Goal: Task Accomplishment & Management: Manage account settings

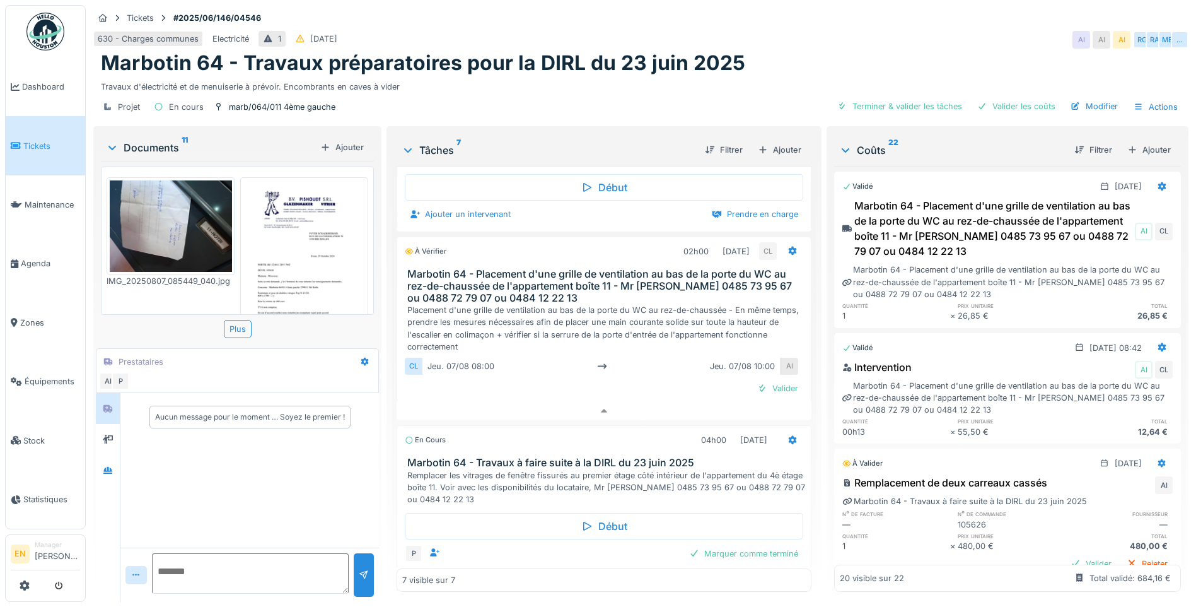
scroll to position [441, 0]
click at [789, 255] on icon at bounding box center [793, 251] width 8 height 9
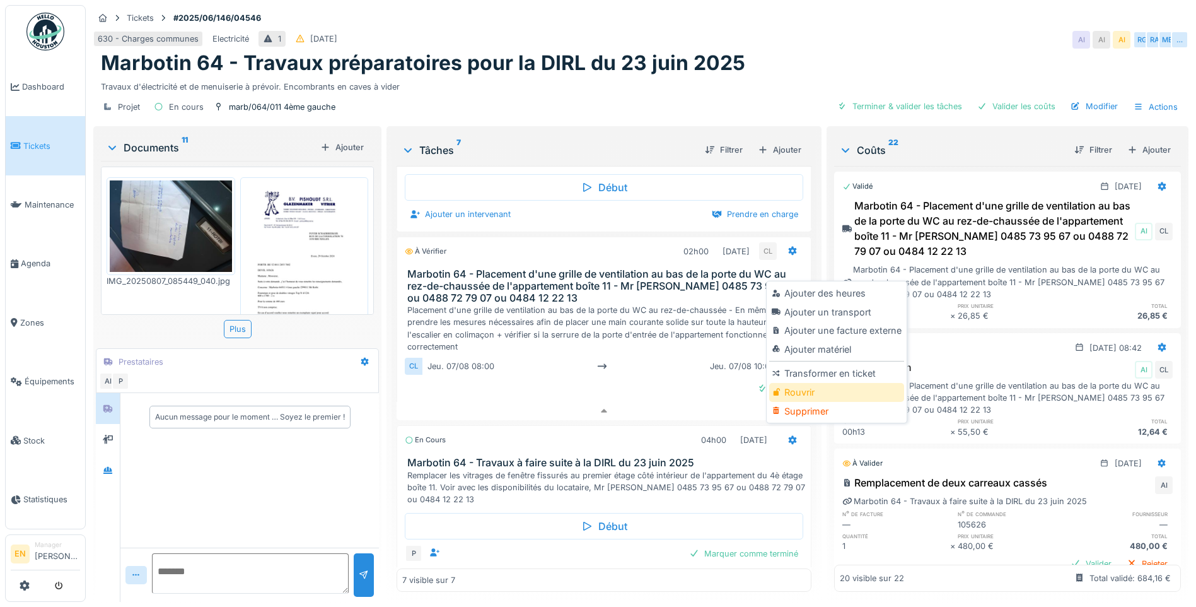
click at [808, 394] on div "Rouvrir" at bounding box center [836, 392] width 134 height 19
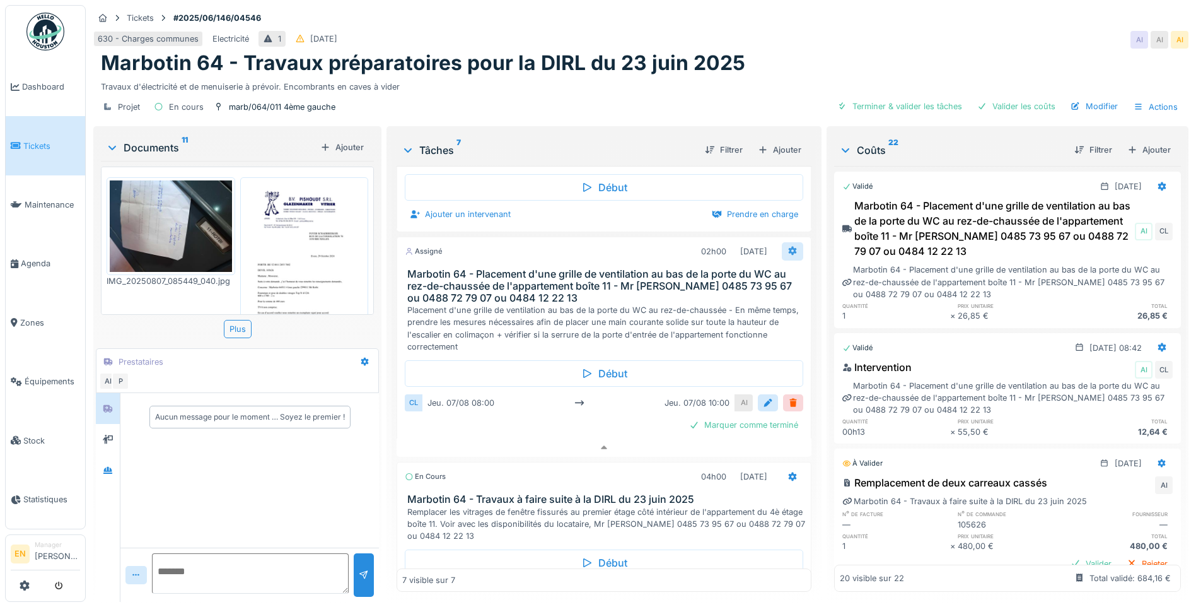
click at [788, 255] on icon at bounding box center [793, 251] width 10 height 8
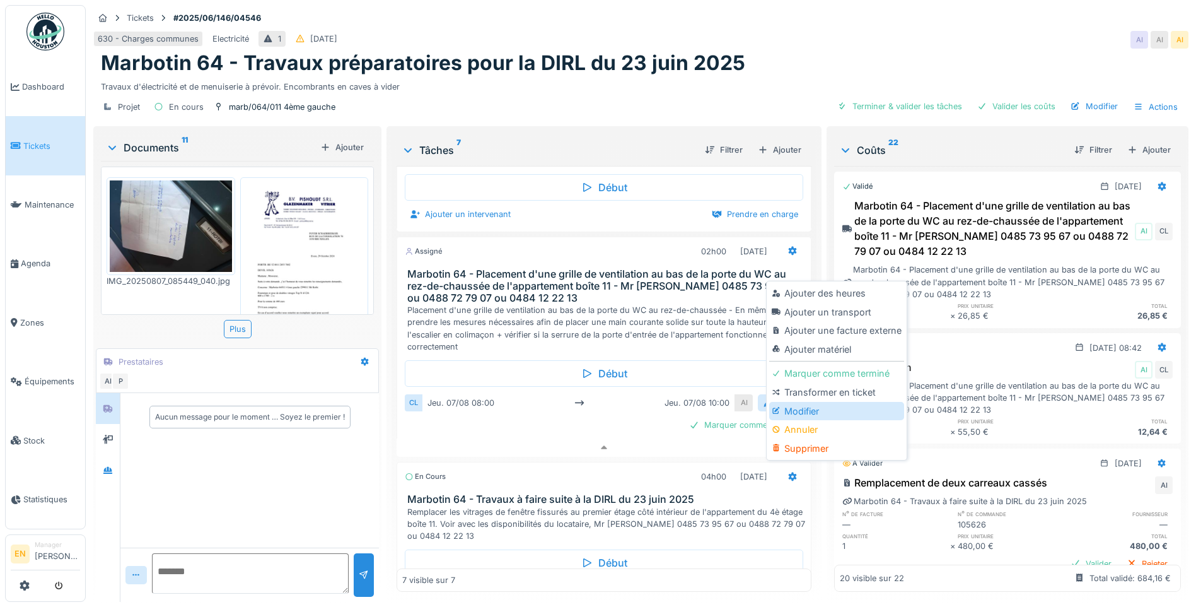
click at [816, 412] on div "Modifier" at bounding box center [836, 411] width 134 height 19
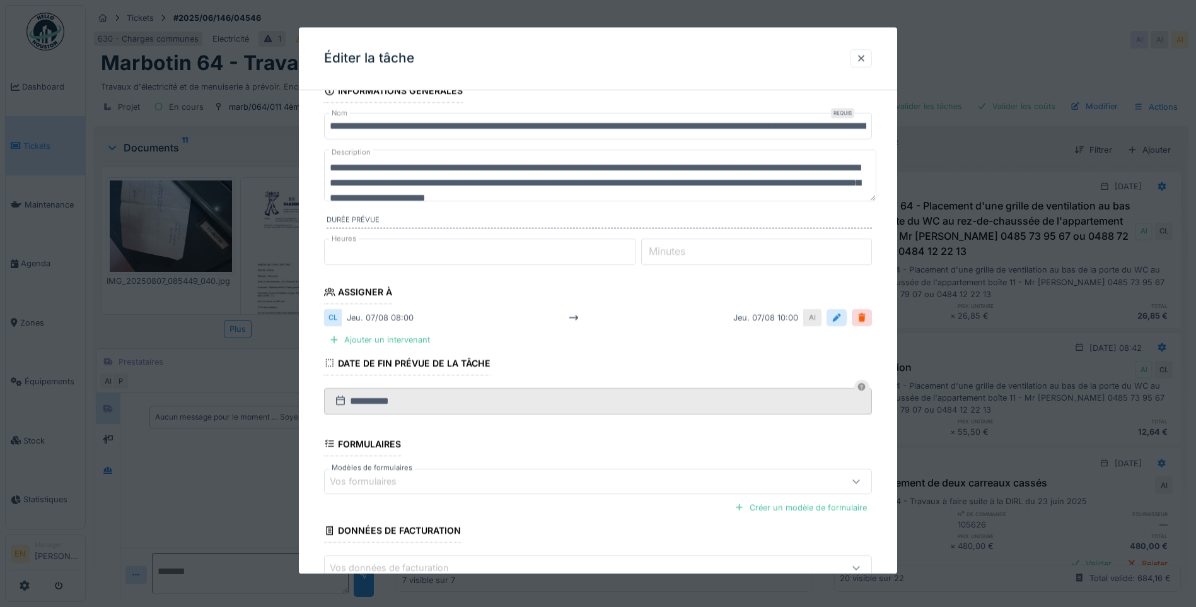
scroll to position [0, 0]
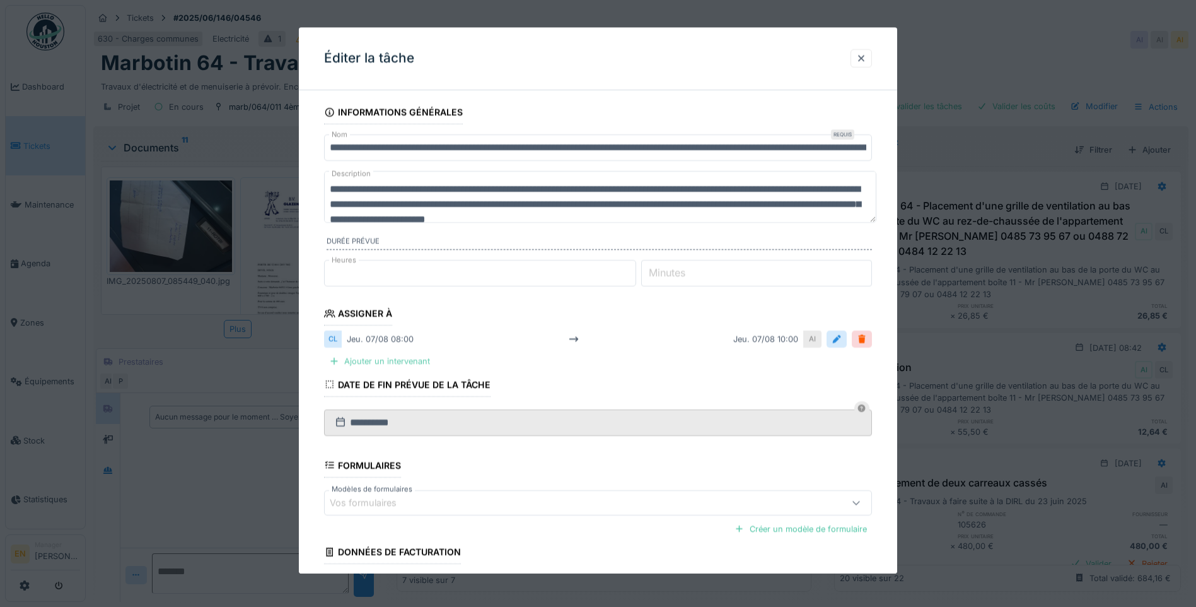
click at [397, 362] on div "Ajouter un intervenant" at bounding box center [379, 361] width 111 height 17
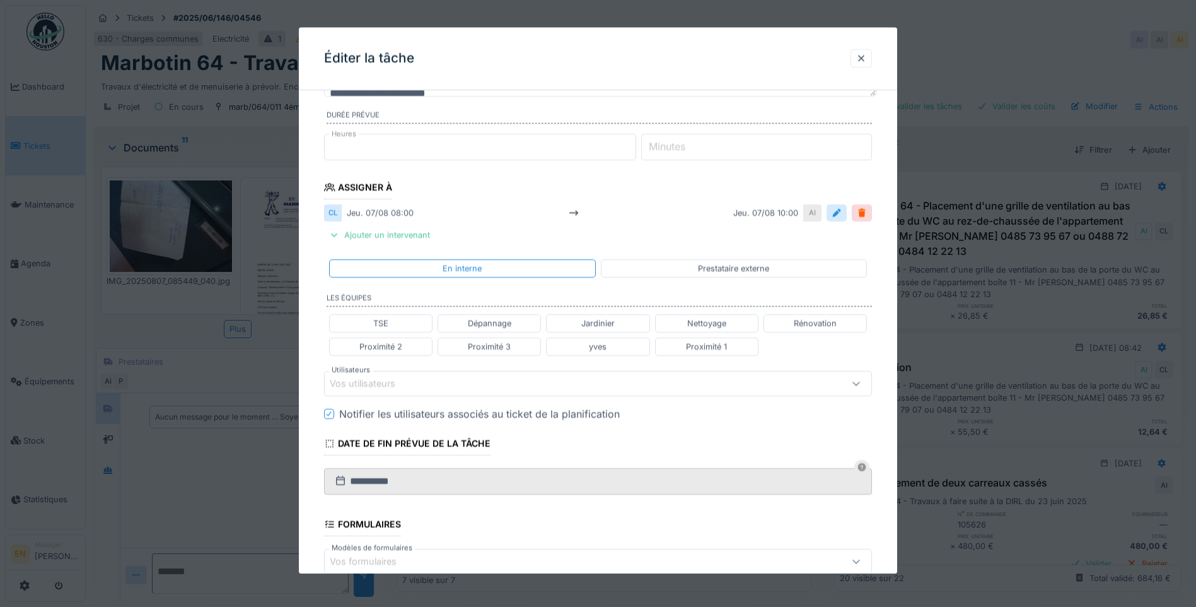
click at [425, 390] on div "Vos utilisateurs" at bounding box center [566, 383] width 472 height 14
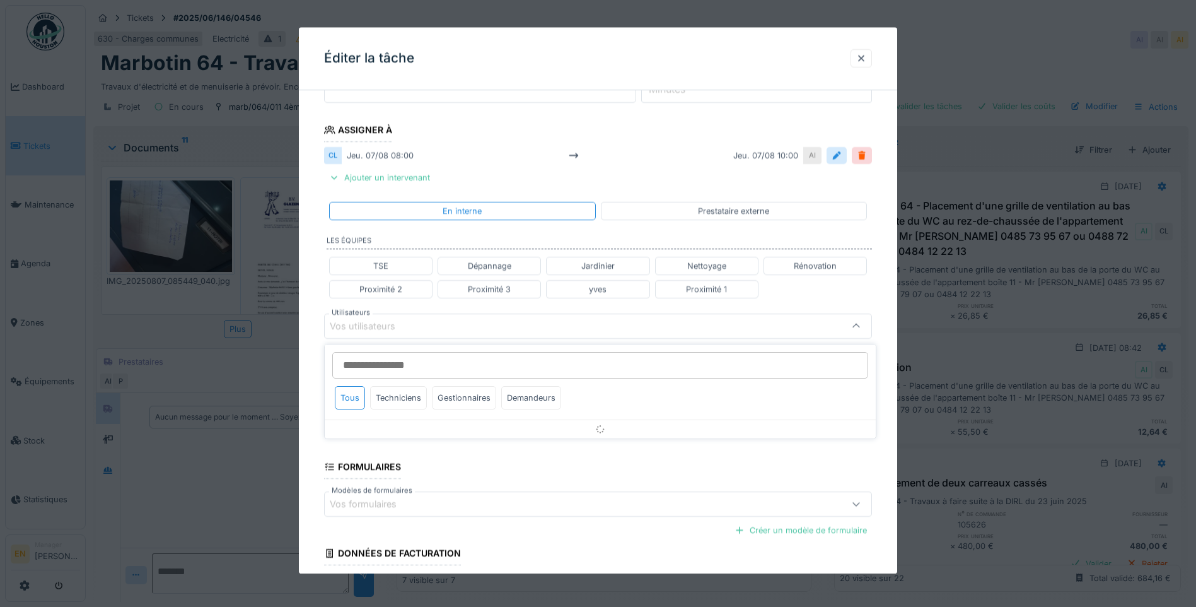
scroll to position [211, 0]
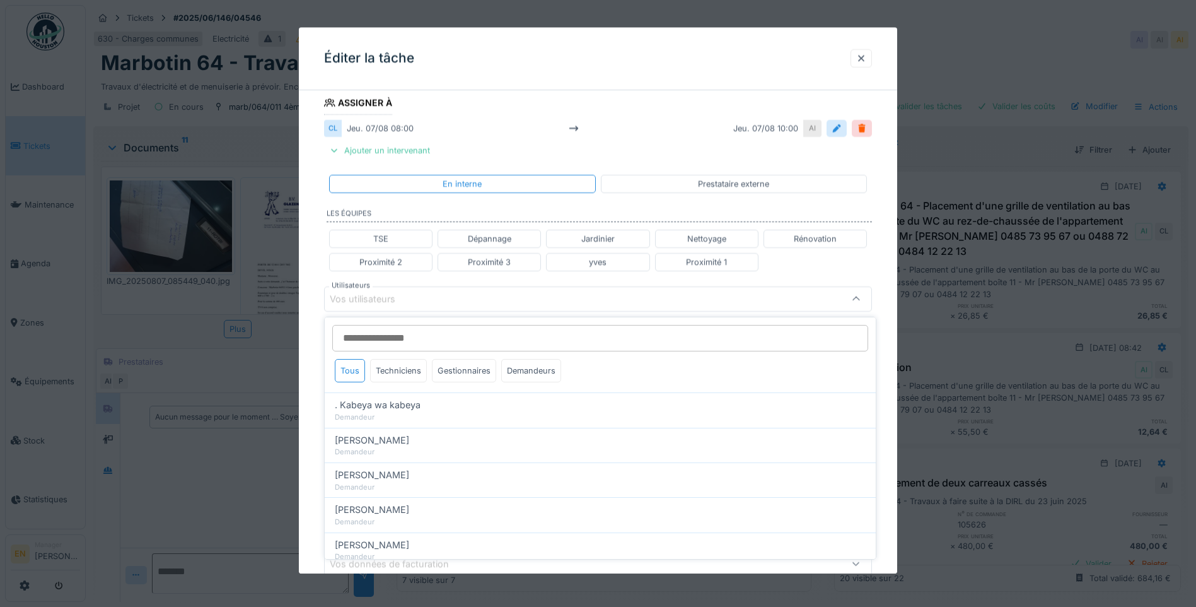
click at [402, 333] on input "Utilisateurs" at bounding box center [600, 338] width 536 height 26
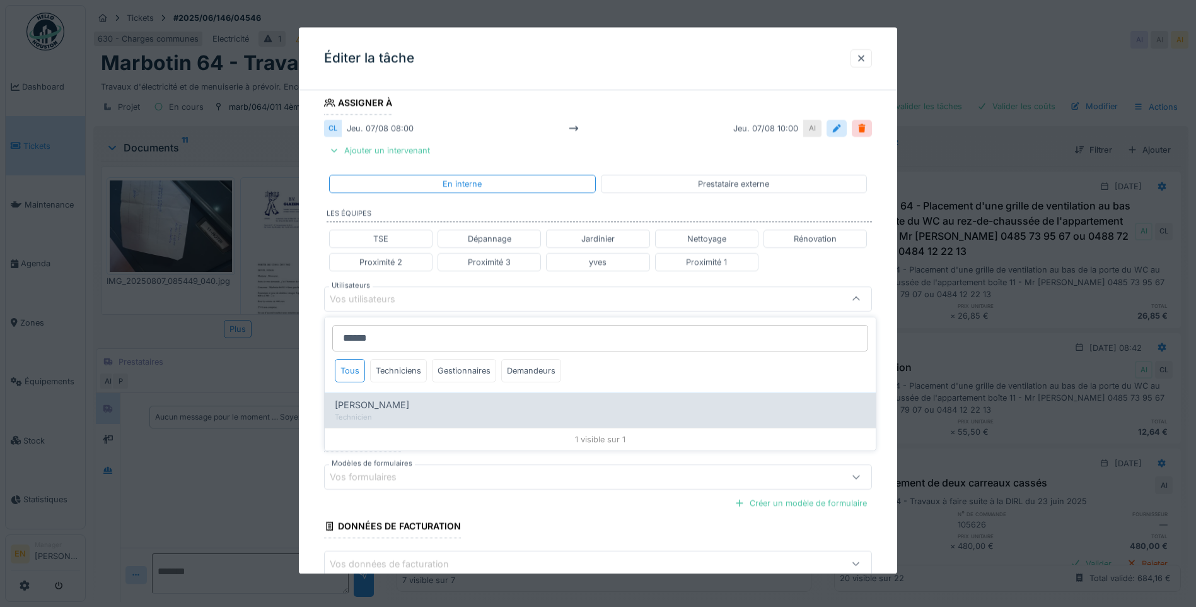
type input "******"
click at [399, 406] on div "Charef Lahmar" at bounding box center [600, 405] width 531 height 14
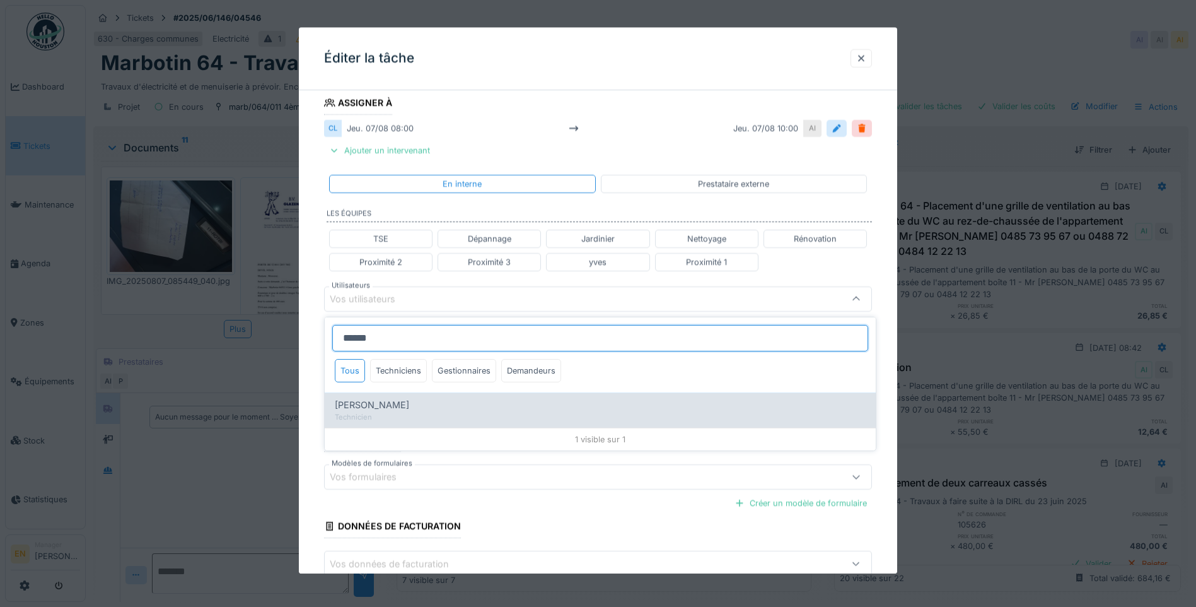
type input "****"
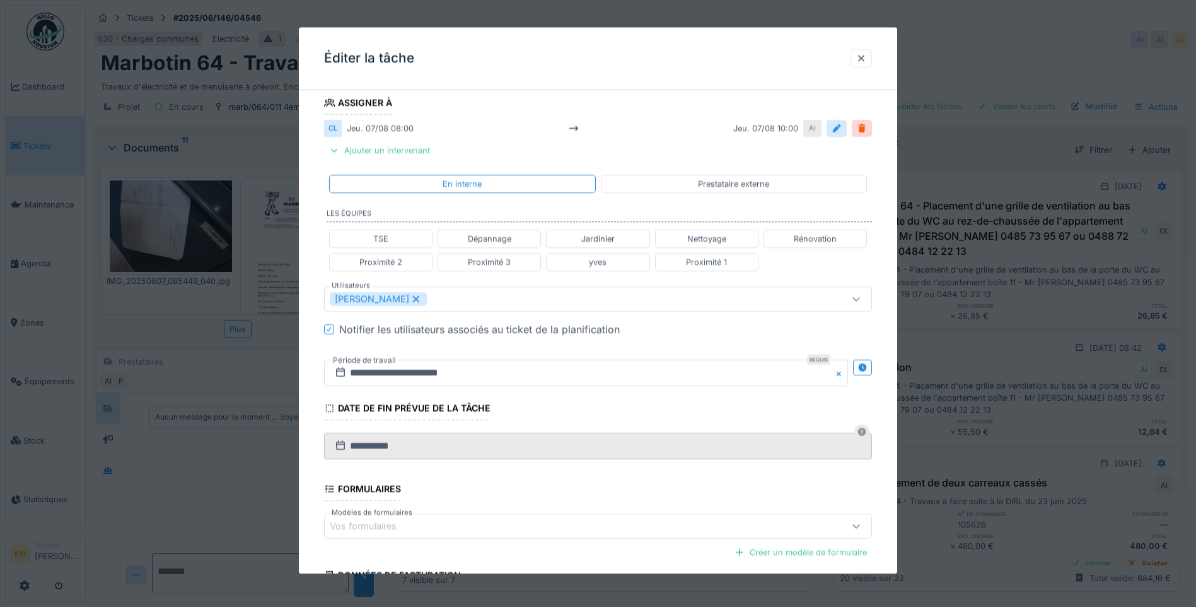
click at [889, 395] on div "**********" at bounding box center [598, 293] width 598 height 807
click at [867, 368] on icon at bounding box center [862, 367] width 8 height 8
click at [423, 376] on input "**********" at bounding box center [450, 372] width 253 height 26
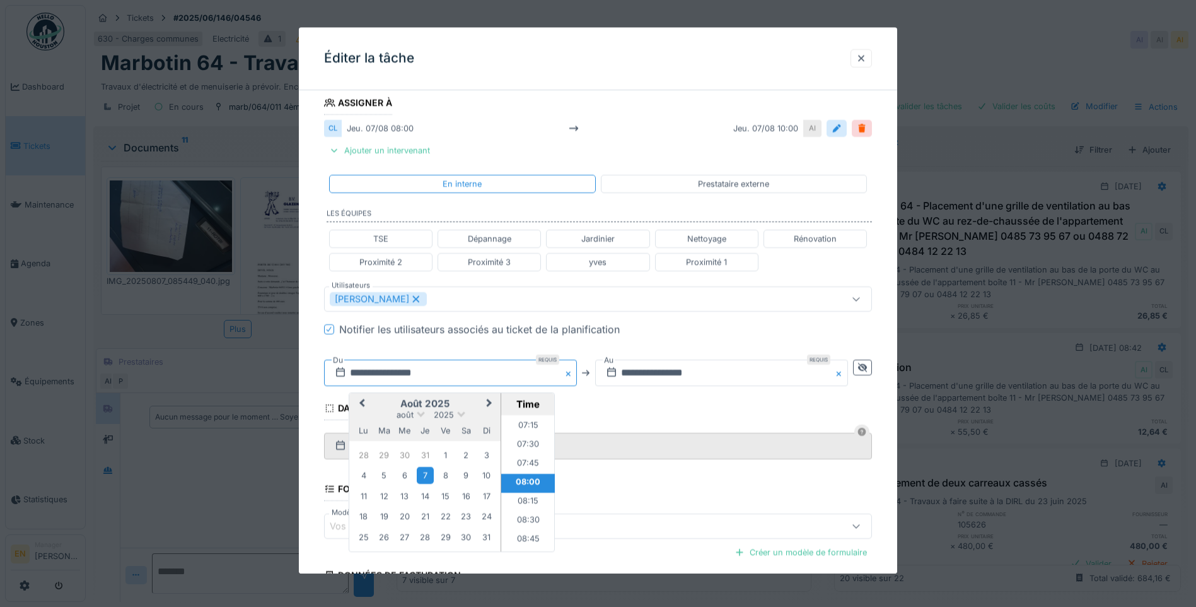
scroll to position [441, 0]
click at [492, 404] on button "Next Month" at bounding box center [491, 404] width 20 height 20
click at [385, 501] on div "16" at bounding box center [384, 497] width 17 height 17
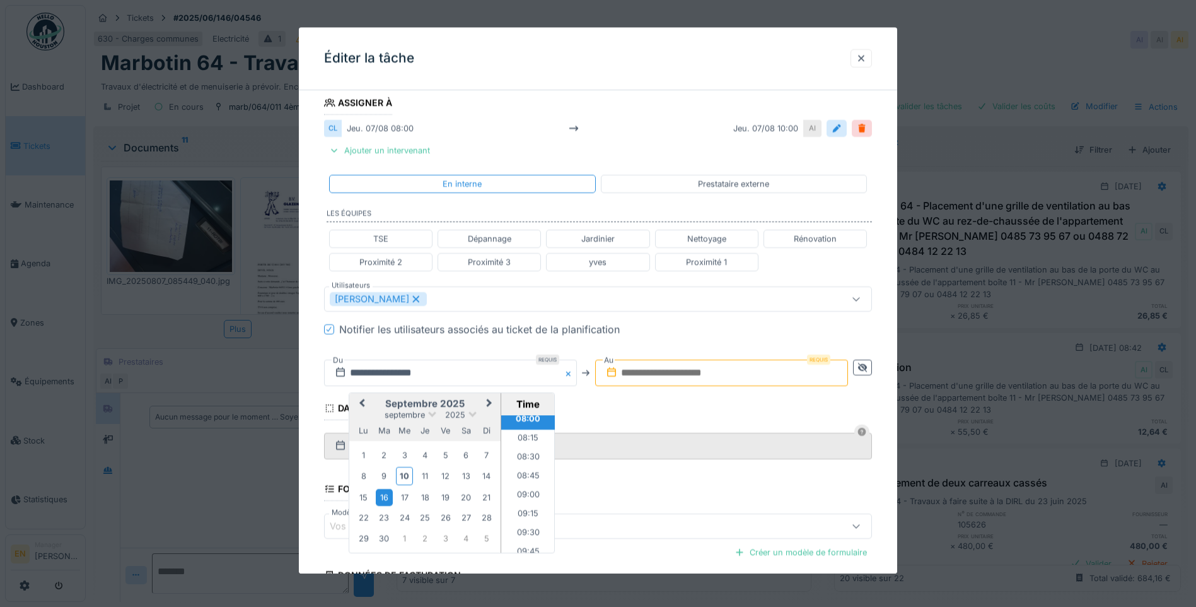
scroll to position [673, 0]
click at [526, 435] on li "09:00" at bounding box center [528, 432] width 54 height 19
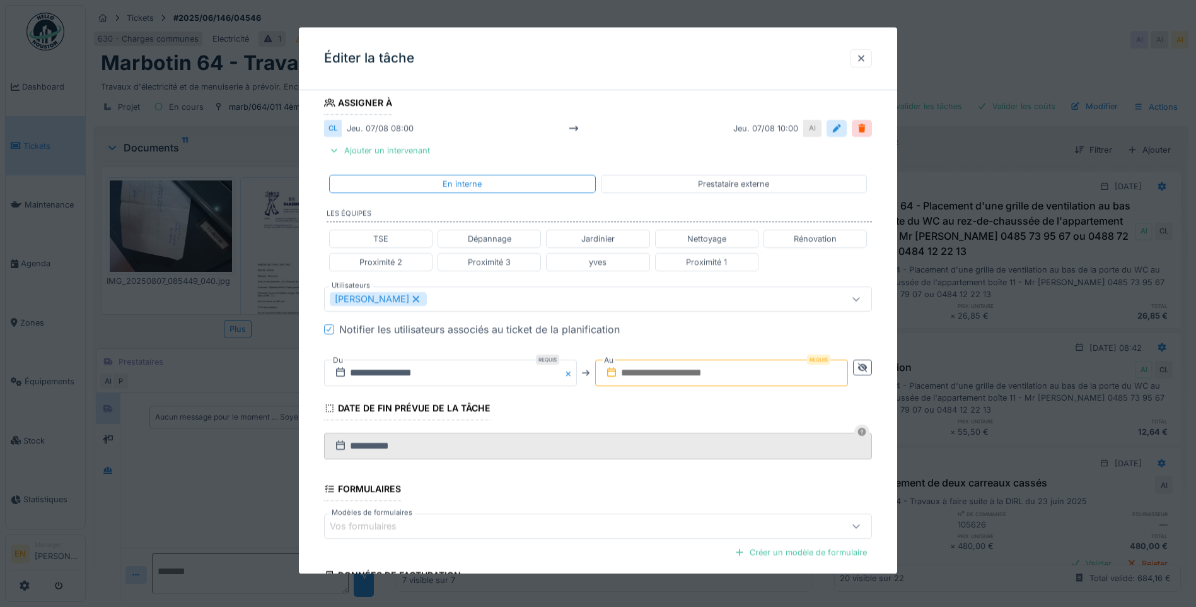
click at [667, 370] on input "text" at bounding box center [721, 372] width 253 height 26
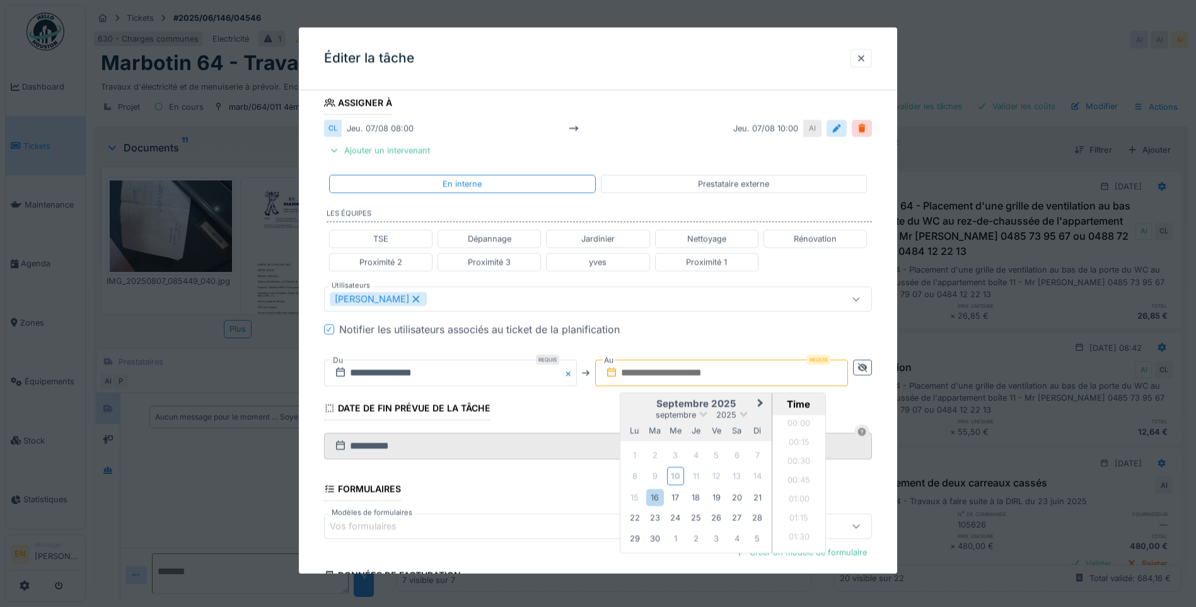
scroll to position [1133, 0]
click at [657, 502] on div "16" at bounding box center [654, 497] width 17 height 17
click at [796, 437] on li "11:00" at bounding box center [800, 439] width 54 height 19
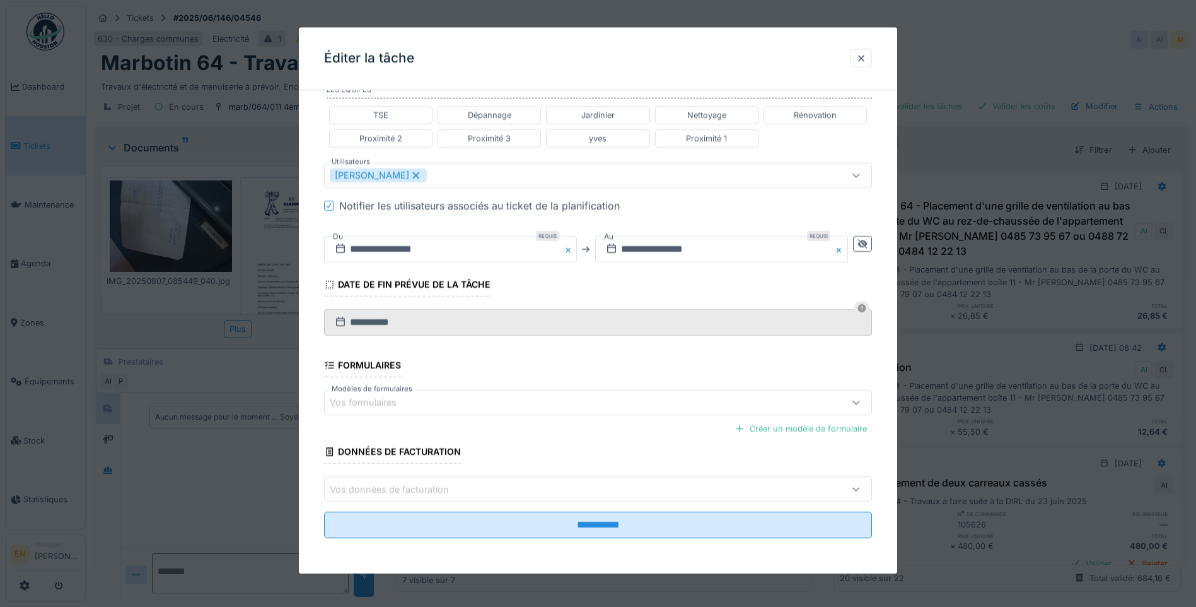
scroll to position [9, 0]
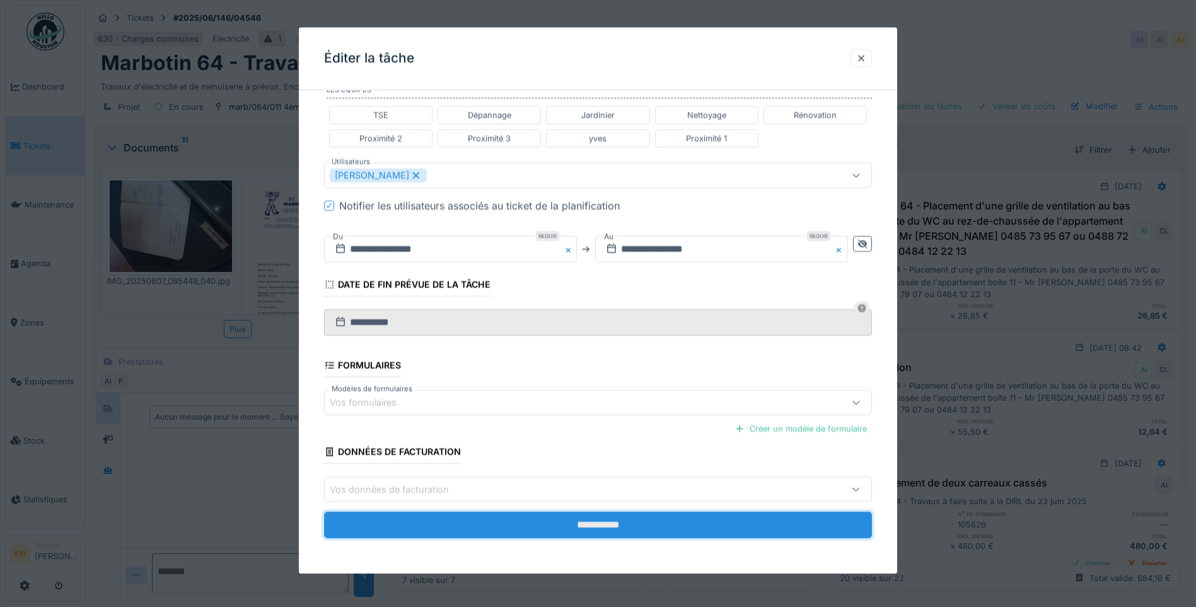
click at [594, 522] on input "**********" at bounding box center [598, 525] width 548 height 26
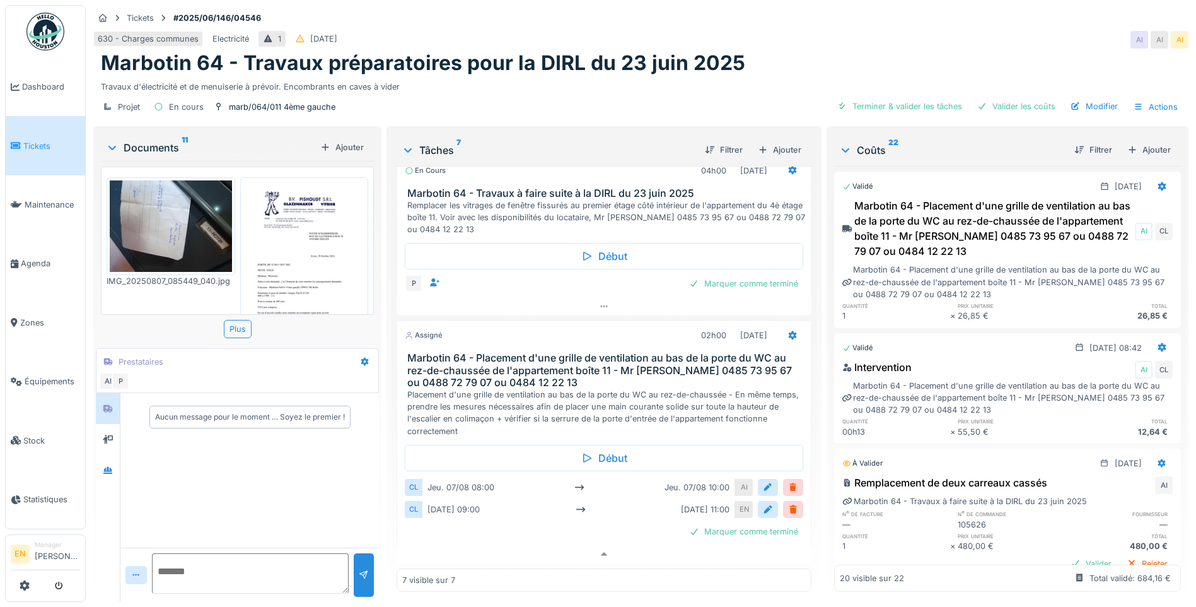
scroll to position [535, 0]
click at [614, 93] on div "Projet En cours marb/064/011 4ème gauche Terminer & valider les tâches Valider …" at bounding box center [640, 107] width 1095 height 28
drag, startPoint x: 756, startPoint y: 57, endPoint x: 762, endPoint y: 69, distance: 13.5
click at [757, 57] on div "Marbotin 64 - Travaux préparatoires pour la DIRL du 23 juin 2025" at bounding box center [641, 63] width 1080 height 24
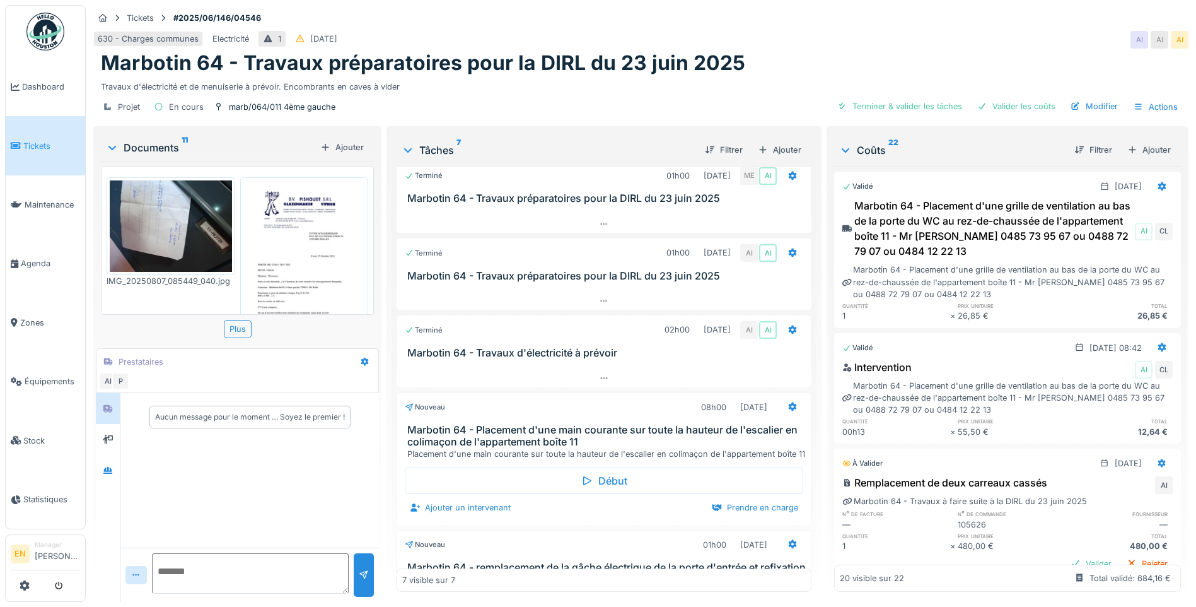
scroll to position [0, 0]
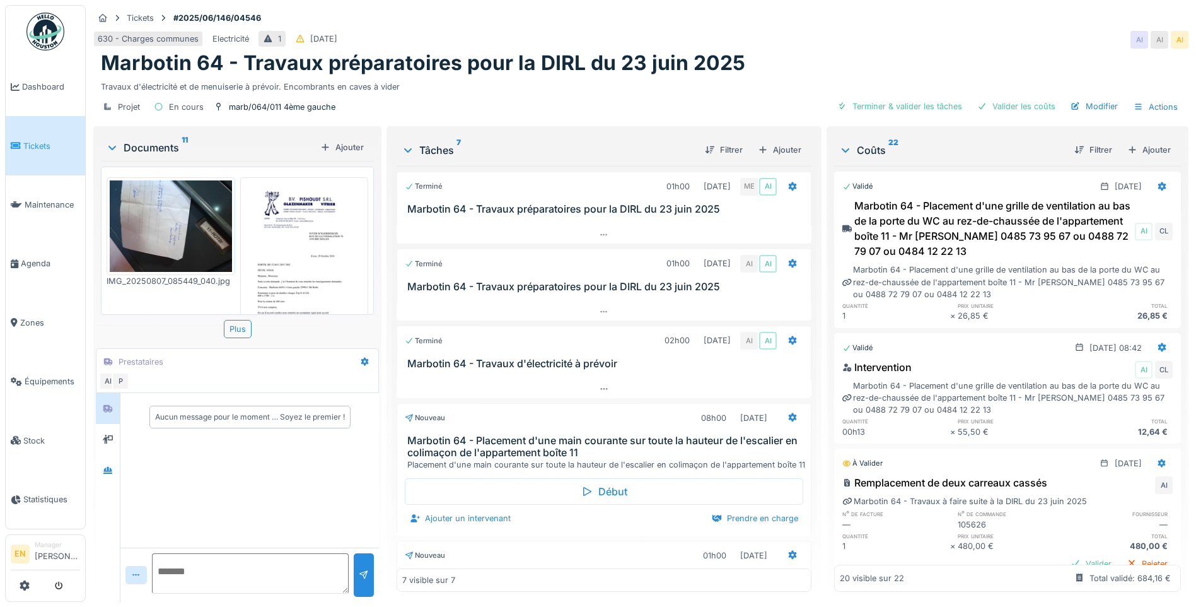
click at [434, 93] on div "Projet En cours marb/064/011 4ème gauche Terminer & valider les tâches Valider …" at bounding box center [640, 107] width 1095 height 28
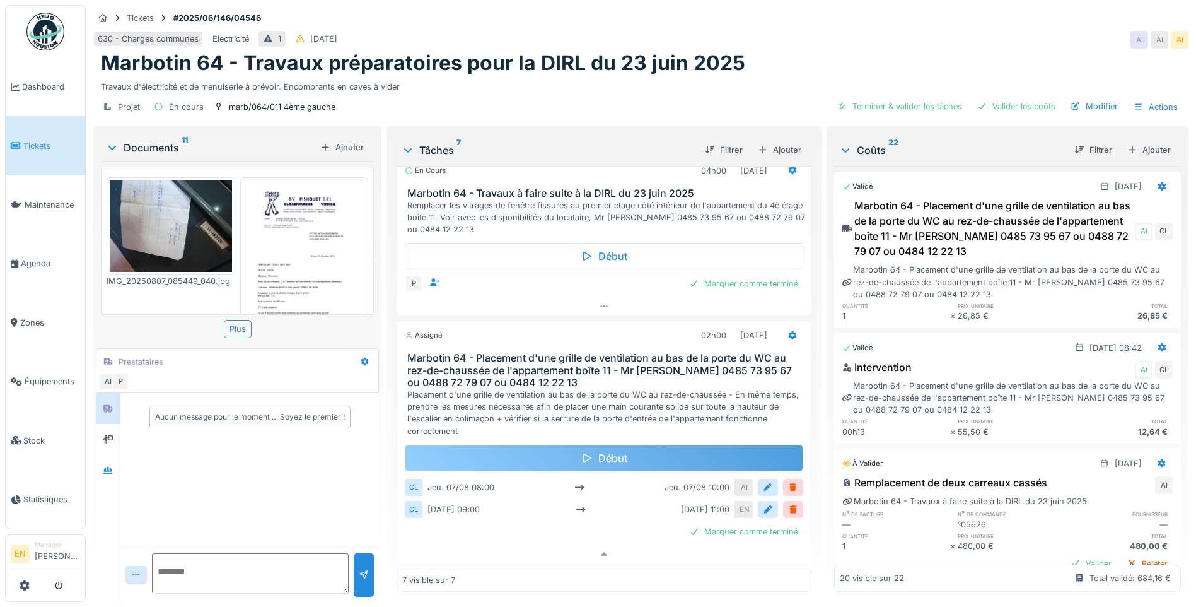
scroll to position [540, 0]
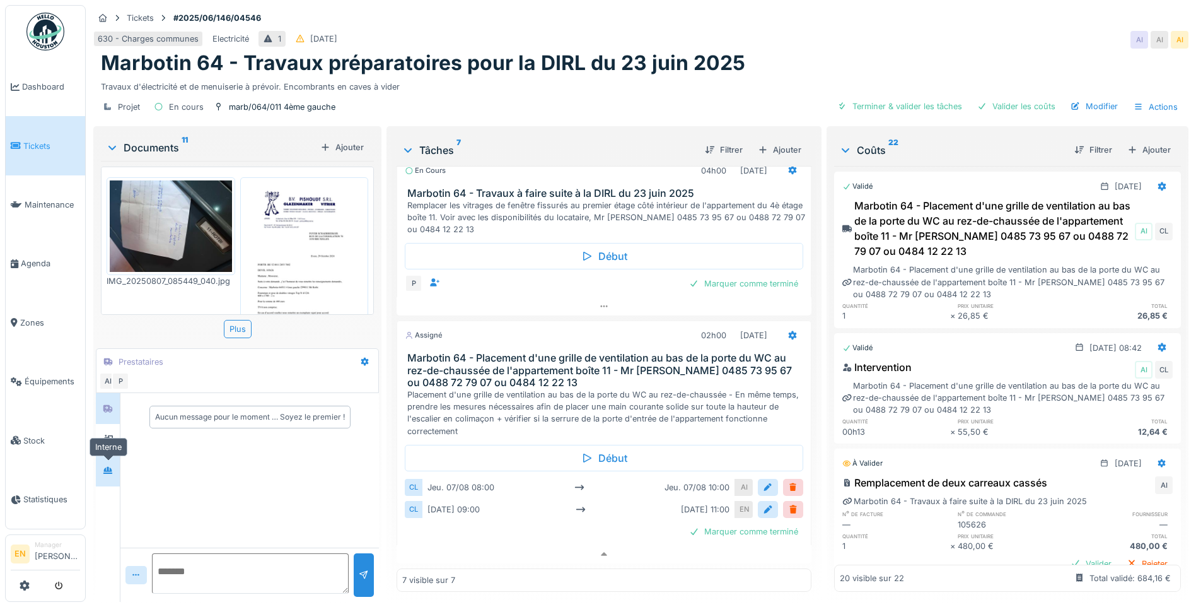
click at [108, 467] on icon at bounding box center [107, 470] width 9 height 7
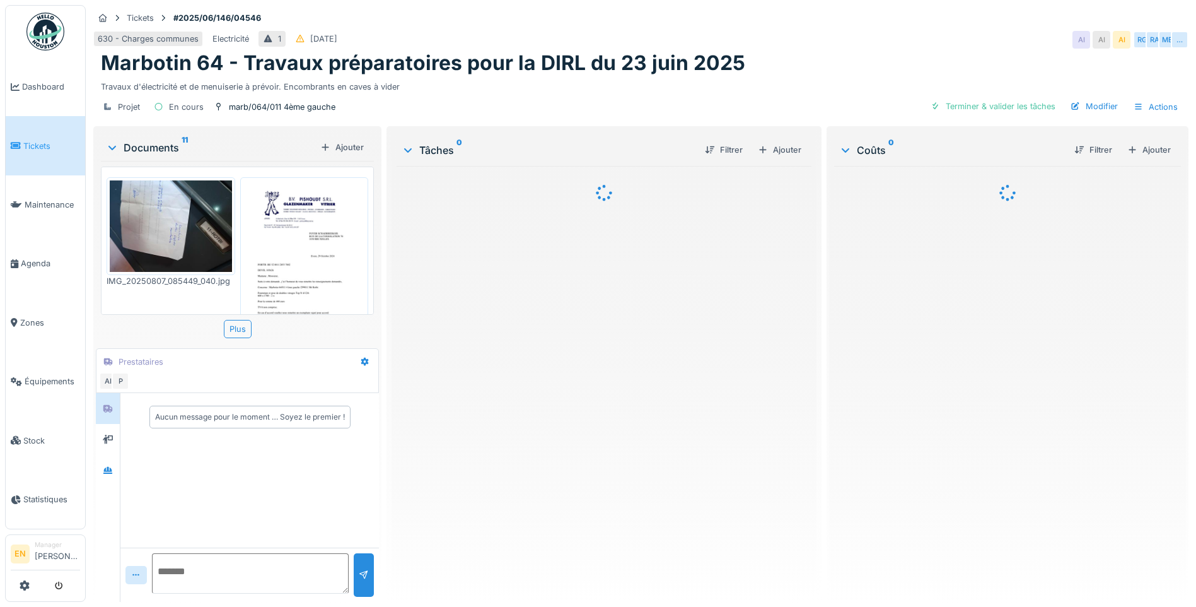
scroll to position [9, 0]
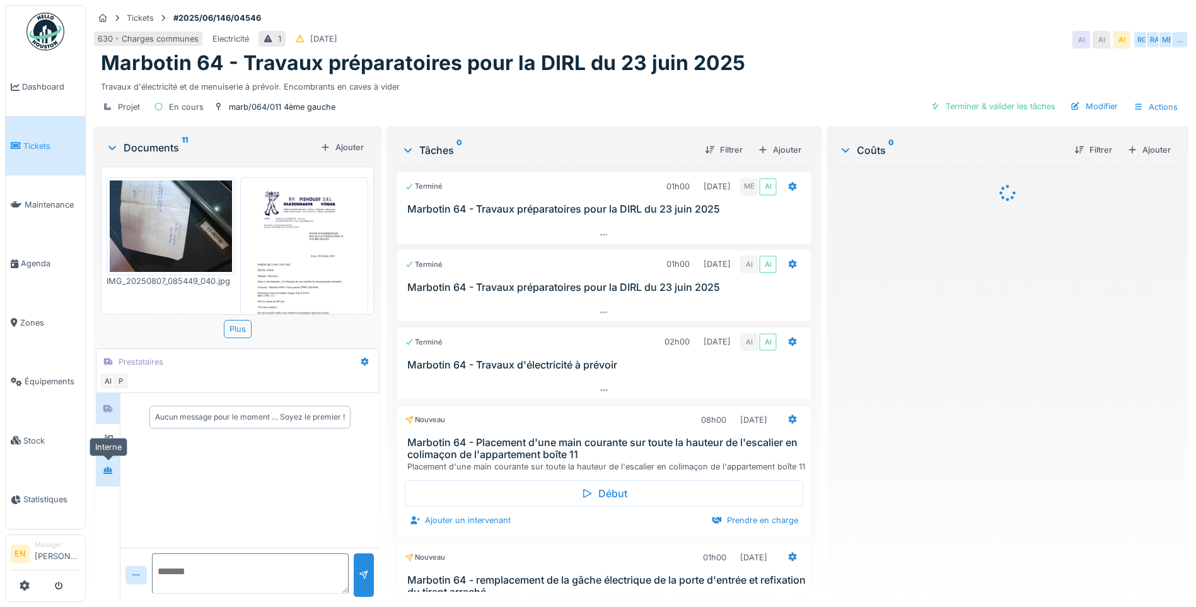
click at [112, 466] on icon at bounding box center [108, 470] width 10 height 8
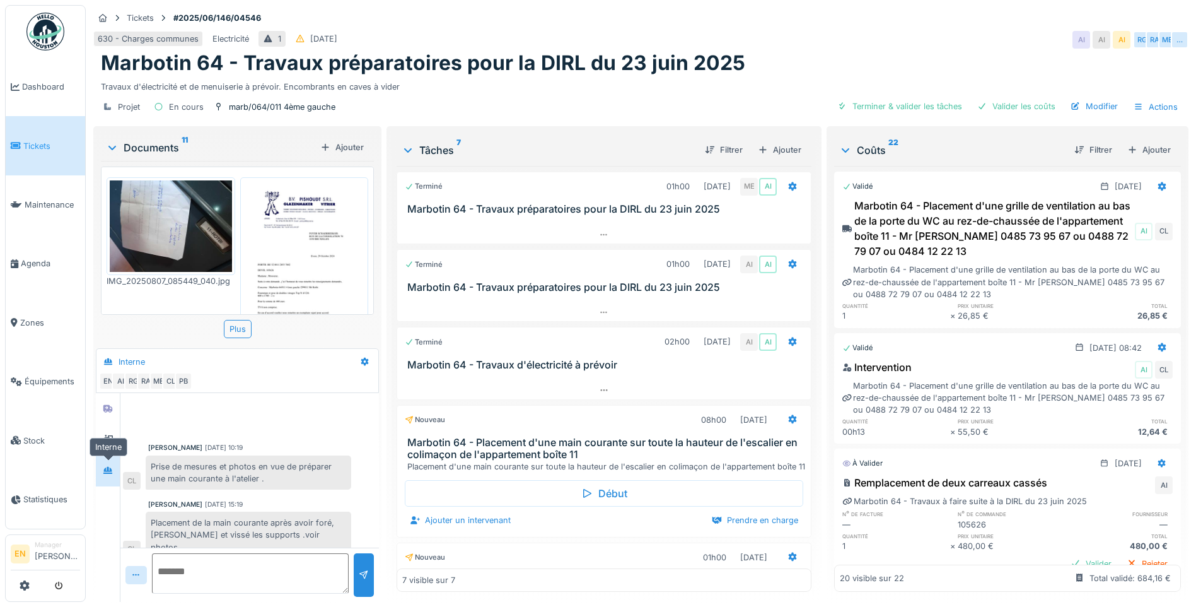
scroll to position [412, 0]
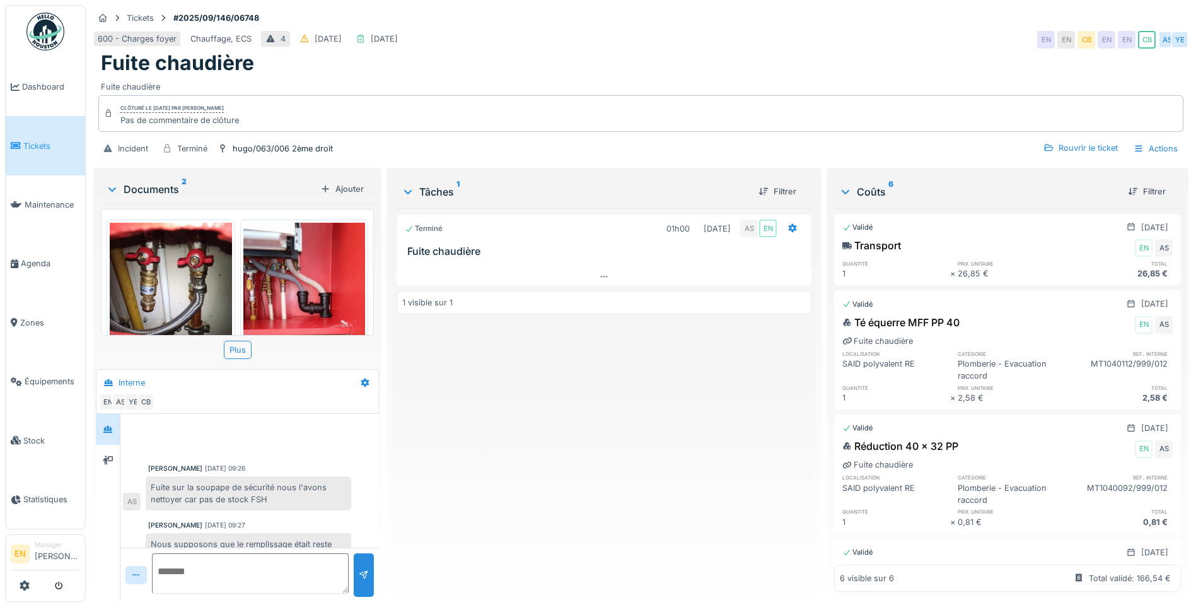
scroll to position [211, 0]
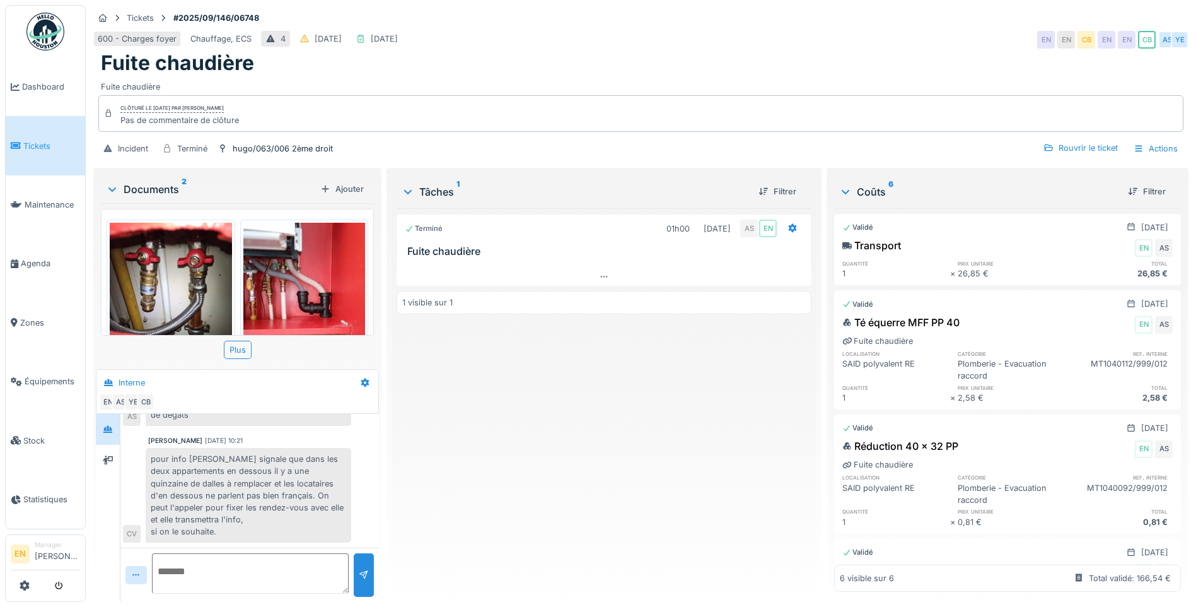
click at [589, 488] on div "Terminé 01h00 28/08/2025 AS EN Fuite chaudière 1 visible sur 1" at bounding box center [604, 399] width 415 height 383
click at [547, 436] on div "Terminé 01h00 28/08/2025 AS EN Fuite chaudière 1 visible sur 1" at bounding box center [604, 399] width 415 height 383
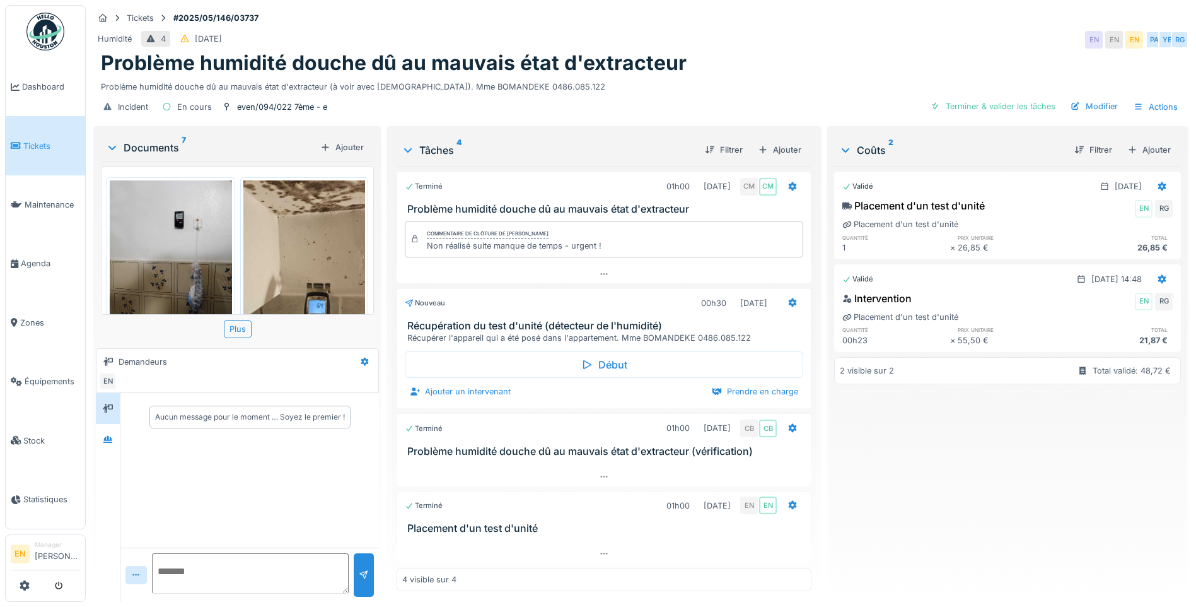
click at [708, 78] on div "Problème humidité douche dû au mauvais état d'extracteur (à voir avec [DEMOGRAP…" at bounding box center [641, 84] width 1080 height 17
drag, startPoint x: 716, startPoint y: 79, endPoint x: 720, endPoint y: 63, distance: 16.8
click at [717, 79] on div "Problème humidité douche dû au mauvais état d'extracteur (à voir avec [DEMOGRAP…" at bounding box center [641, 84] width 1080 height 17
click at [679, 63] on h1 "Problème humidité douche dû au mauvais état d'extracteur" at bounding box center [394, 63] width 586 height 24
drag, startPoint x: 964, startPoint y: 463, endPoint x: 954, endPoint y: 462, distance: 10.7
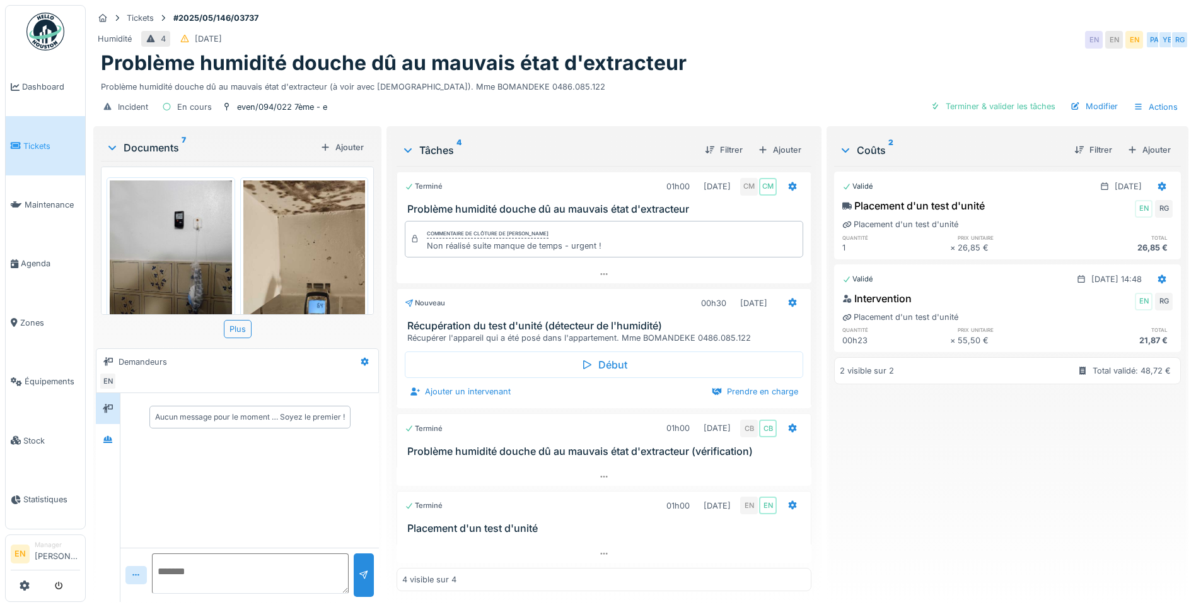
click at [954, 462] on div "Validé [DATE] Placement d'un test d'unité EN RG Placement d'un test d'unité qua…" at bounding box center [1007, 379] width 347 height 426
